Goal: Task Accomplishment & Management: Manage account settings

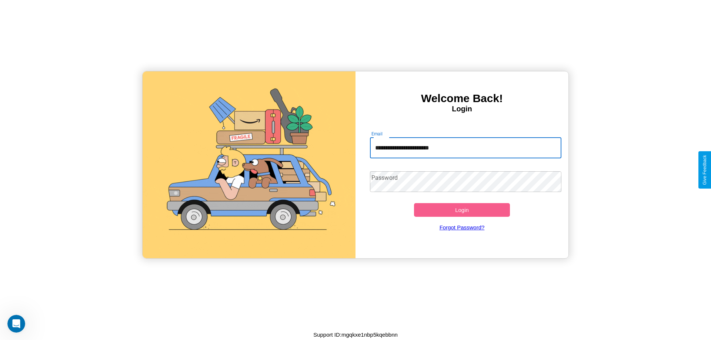
type input "**********"
click at [462, 210] on button "Login" at bounding box center [462, 210] width 96 height 14
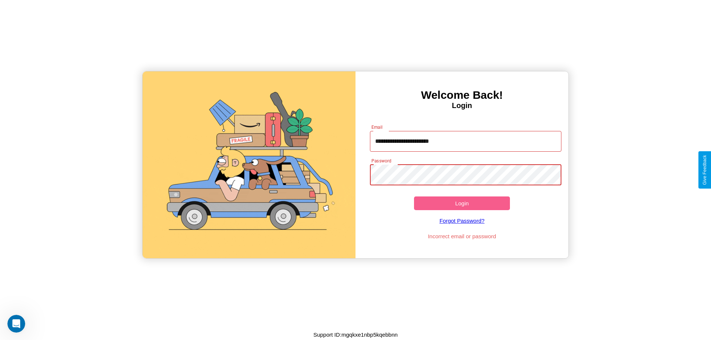
click at [462, 203] on button "Login" at bounding box center [462, 204] width 96 height 14
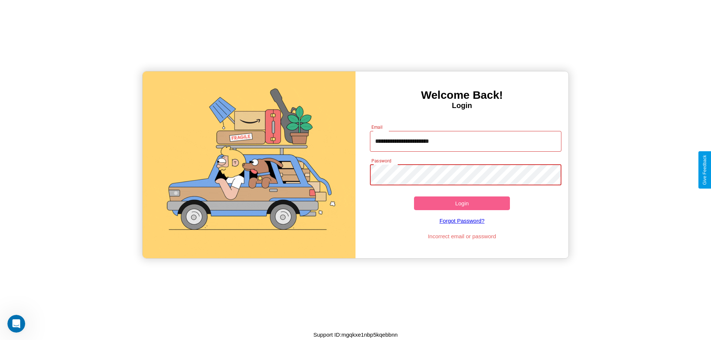
click at [462, 203] on button "Login" at bounding box center [462, 204] width 96 height 14
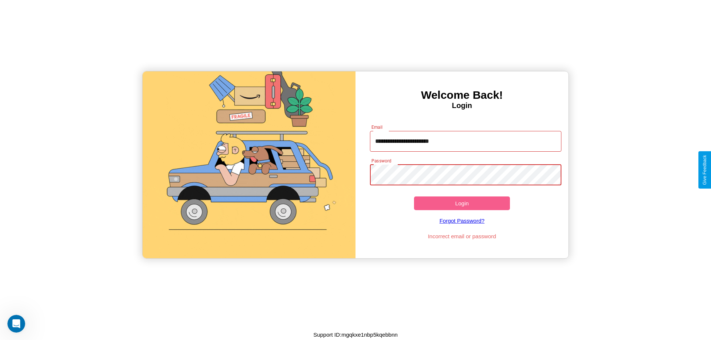
click at [462, 203] on button "Login" at bounding box center [462, 204] width 96 height 14
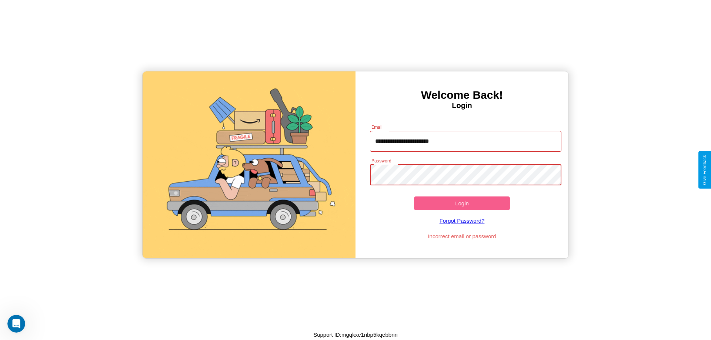
click at [462, 203] on button "Login" at bounding box center [462, 204] width 96 height 14
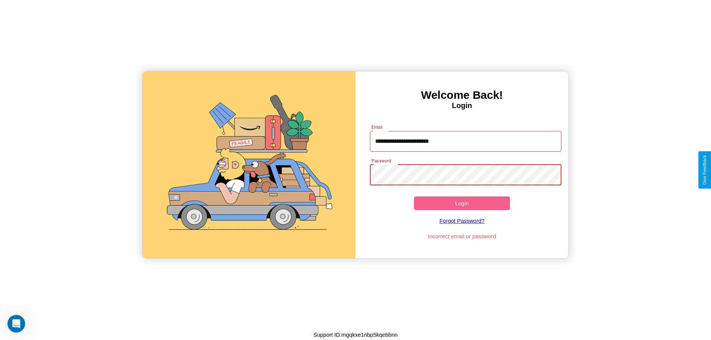
click at [462, 203] on button "Login" at bounding box center [462, 204] width 96 height 14
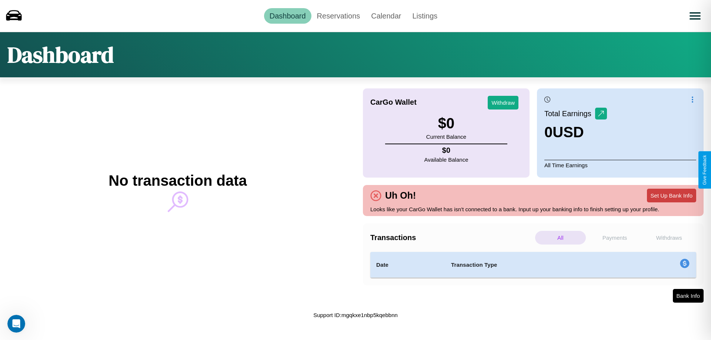
click at [671, 196] on button "Set Up Bank Info" at bounding box center [671, 196] width 49 height 14
